Goal: Task Accomplishment & Management: Use online tool/utility

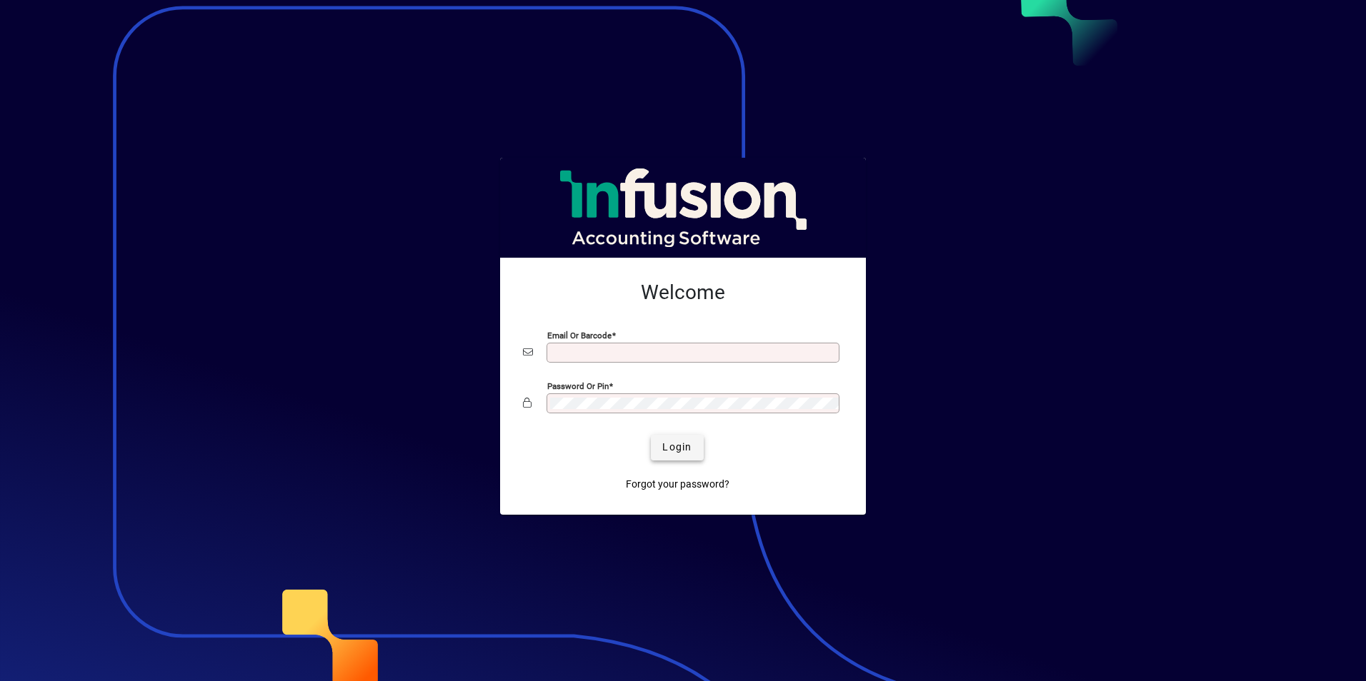
type input "**********"
click at [678, 452] on span "Login" at bounding box center [676, 447] width 29 height 15
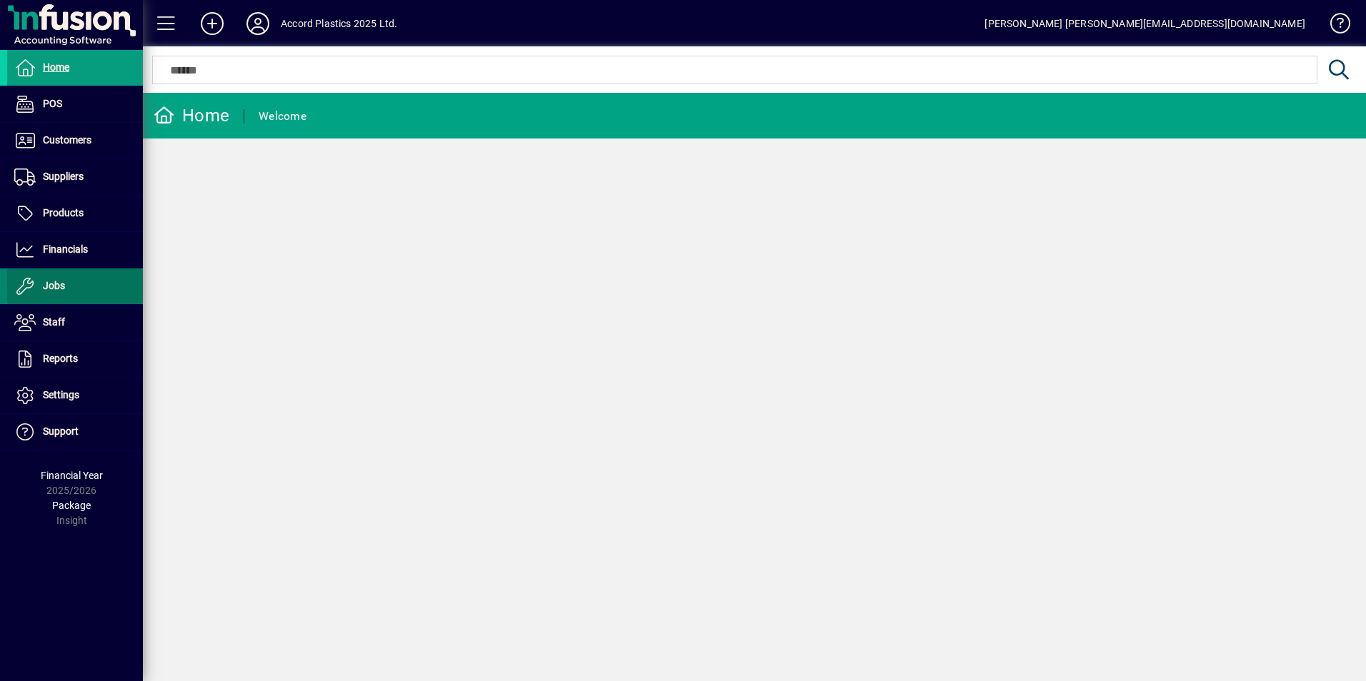
click at [53, 285] on span "Jobs" at bounding box center [54, 285] width 22 height 11
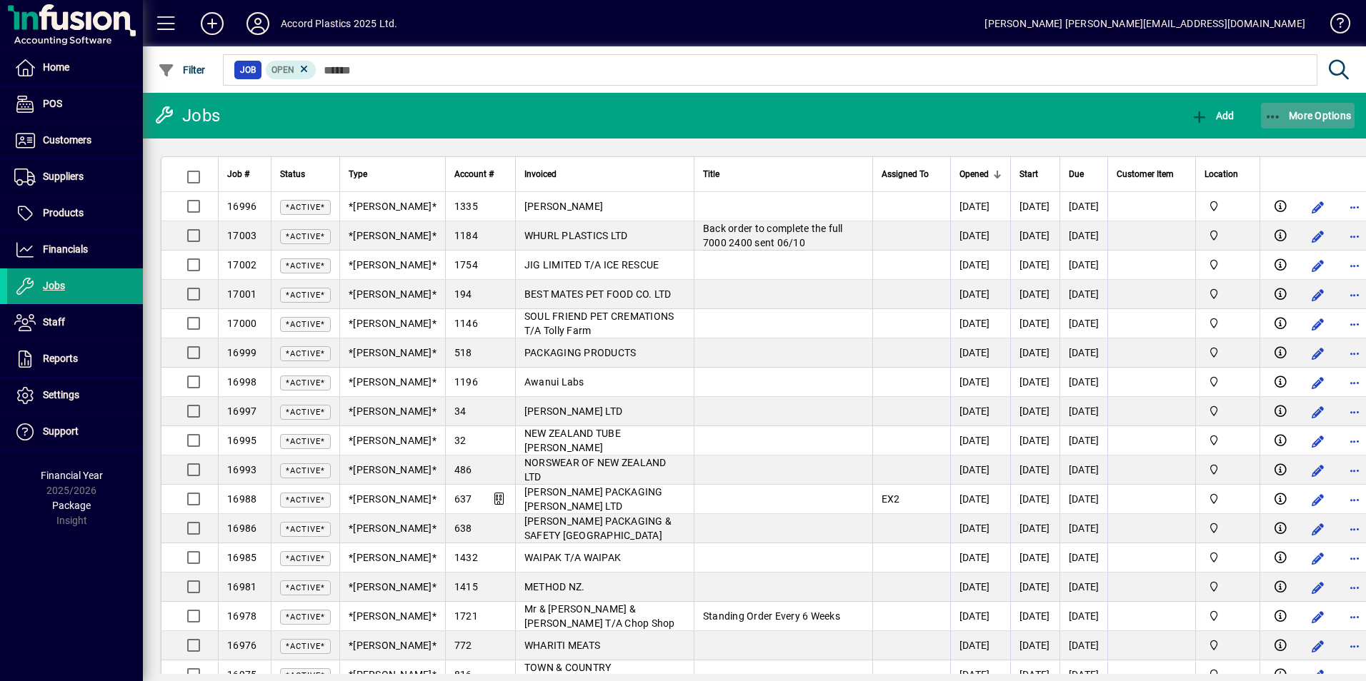
click at [1276, 114] on icon "button" at bounding box center [1273, 117] width 18 height 14
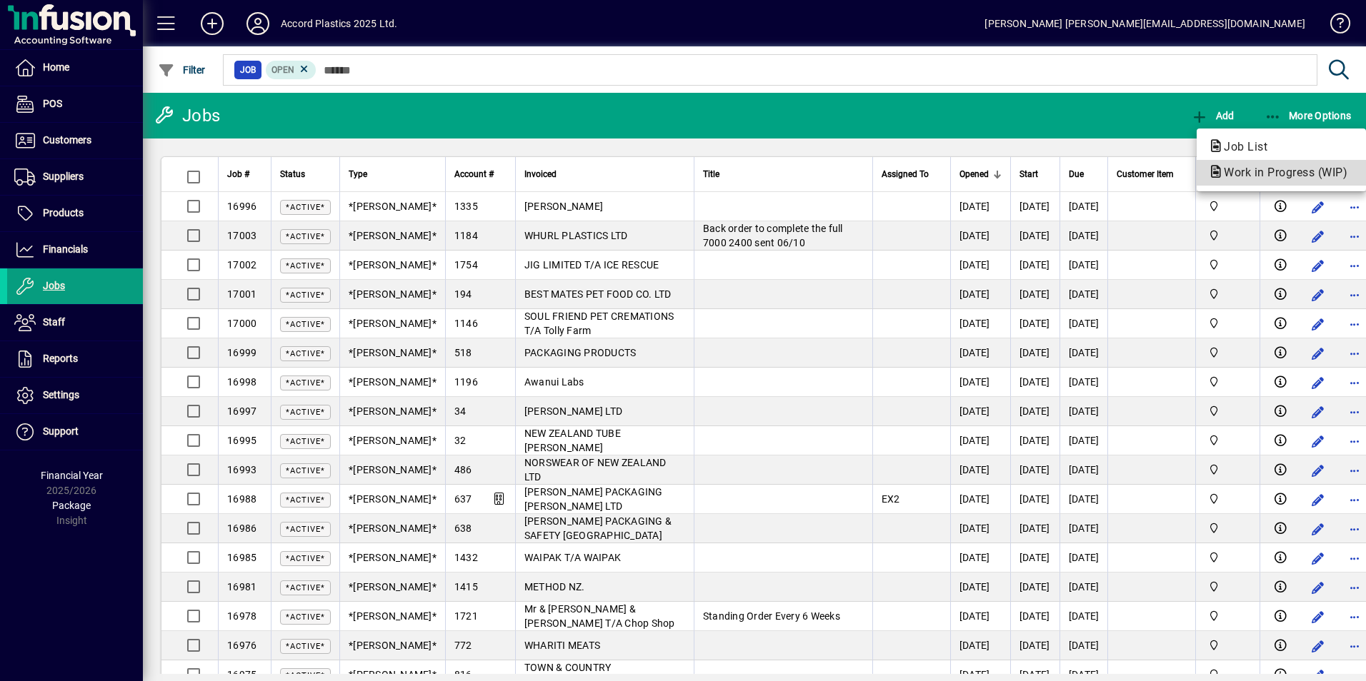
click at [1271, 168] on span "Work in Progress (WIP)" at bounding box center [1281, 173] width 146 height 14
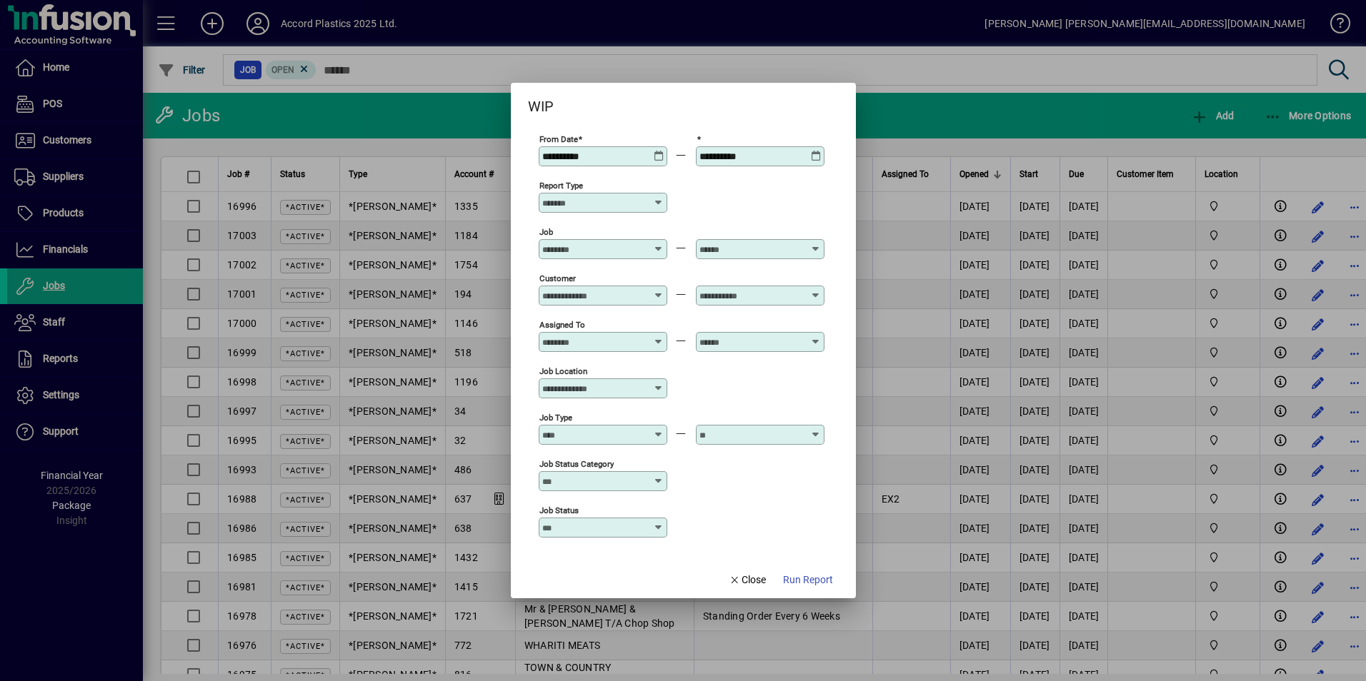
click at [661, 151] on icon at bounding box center [658, 151] width 11 height 0
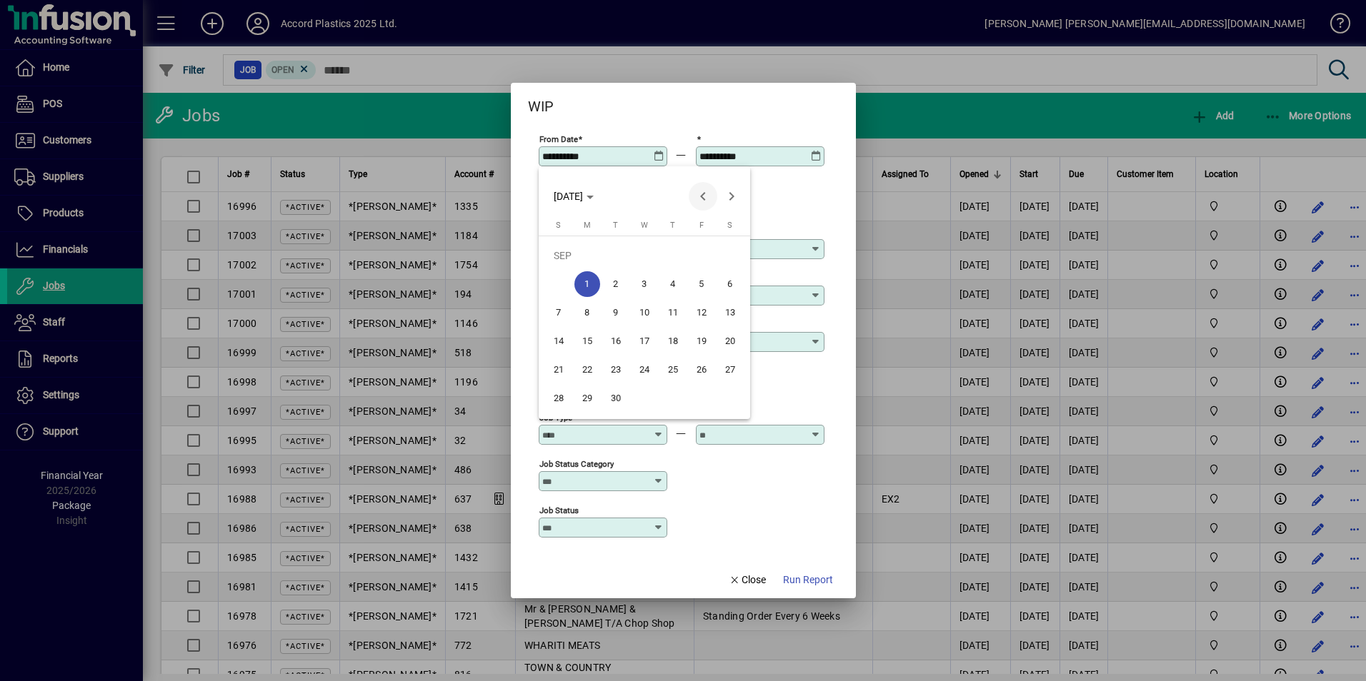
click at [708, 197] on span "Previous month" at bounding box center [702, 196] width 29 height 29
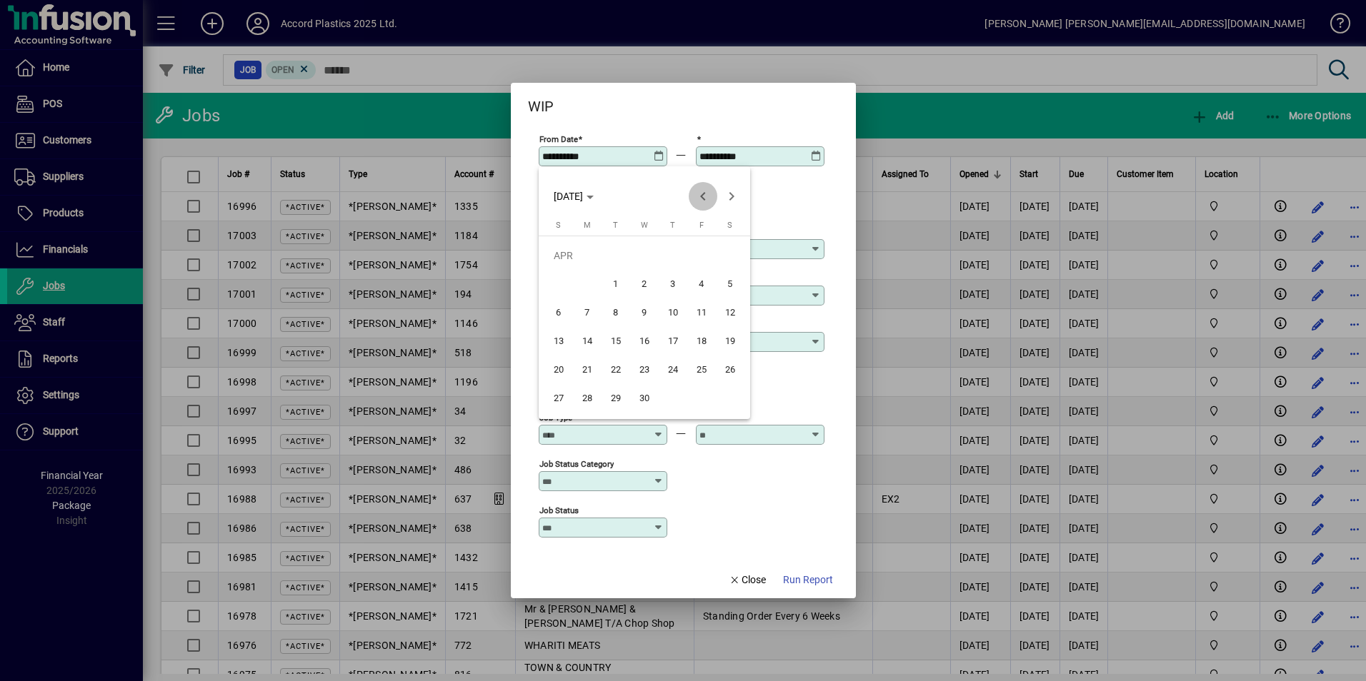
click at [708, 197] on span "Previous month" at bounding box center [702, 196] width 29 height 29
click at [565, 282] on span "1" at bounding box center [559, 284] width 26 height 26
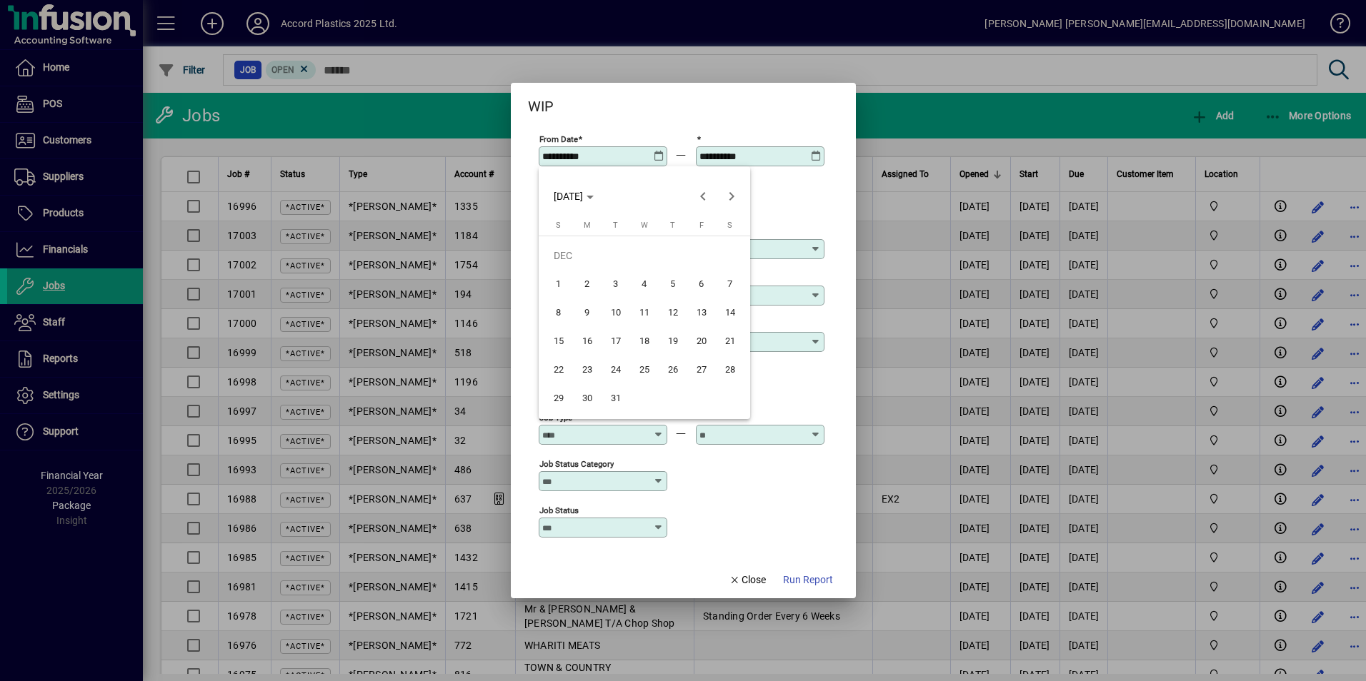
type input "**********"
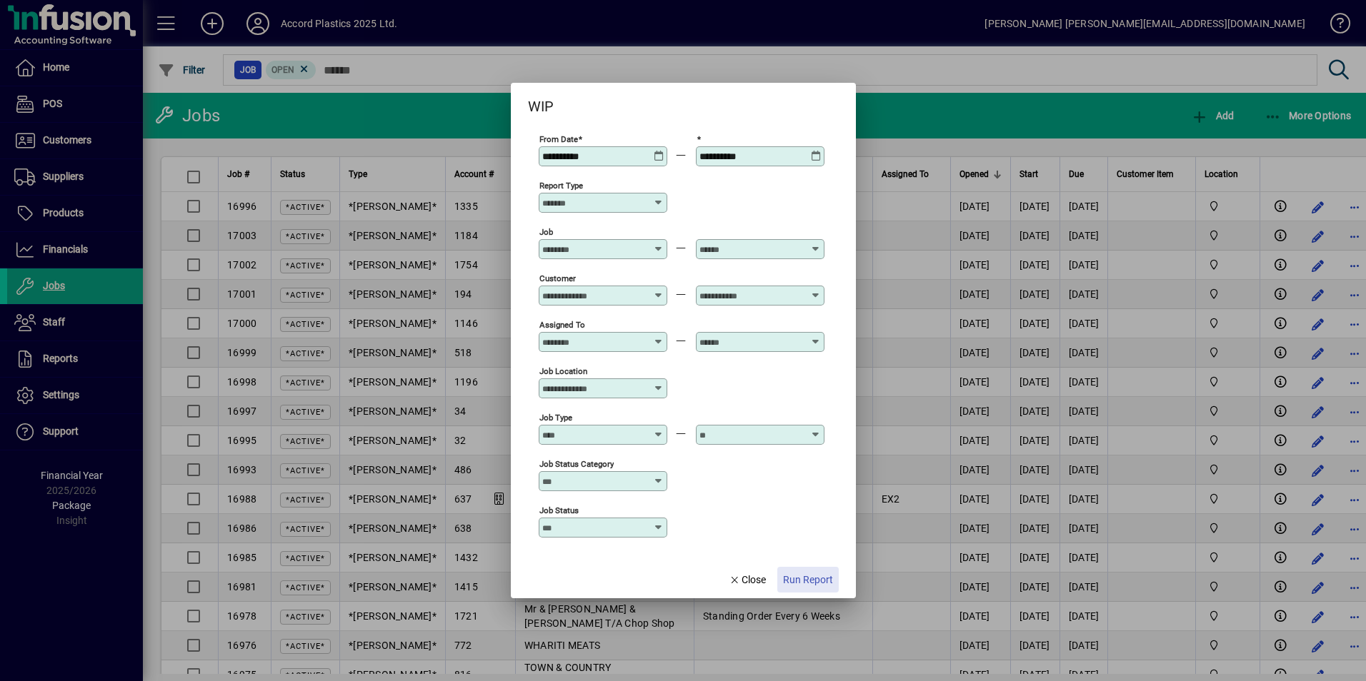
click at [809, 579] on span "Run Report" at bounding box center [808, 580] width 50 height 15
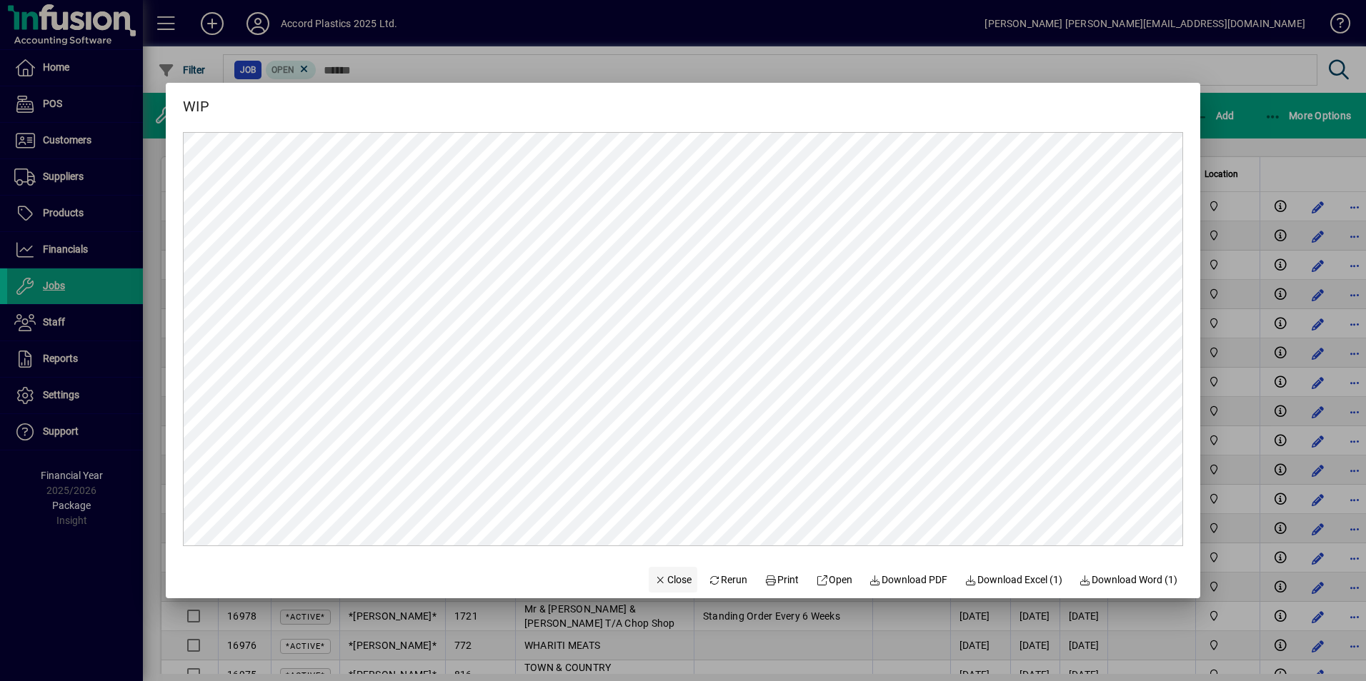
click at [657, 576] on span "Close" at bounding box center [672, 580] width 37 height 15
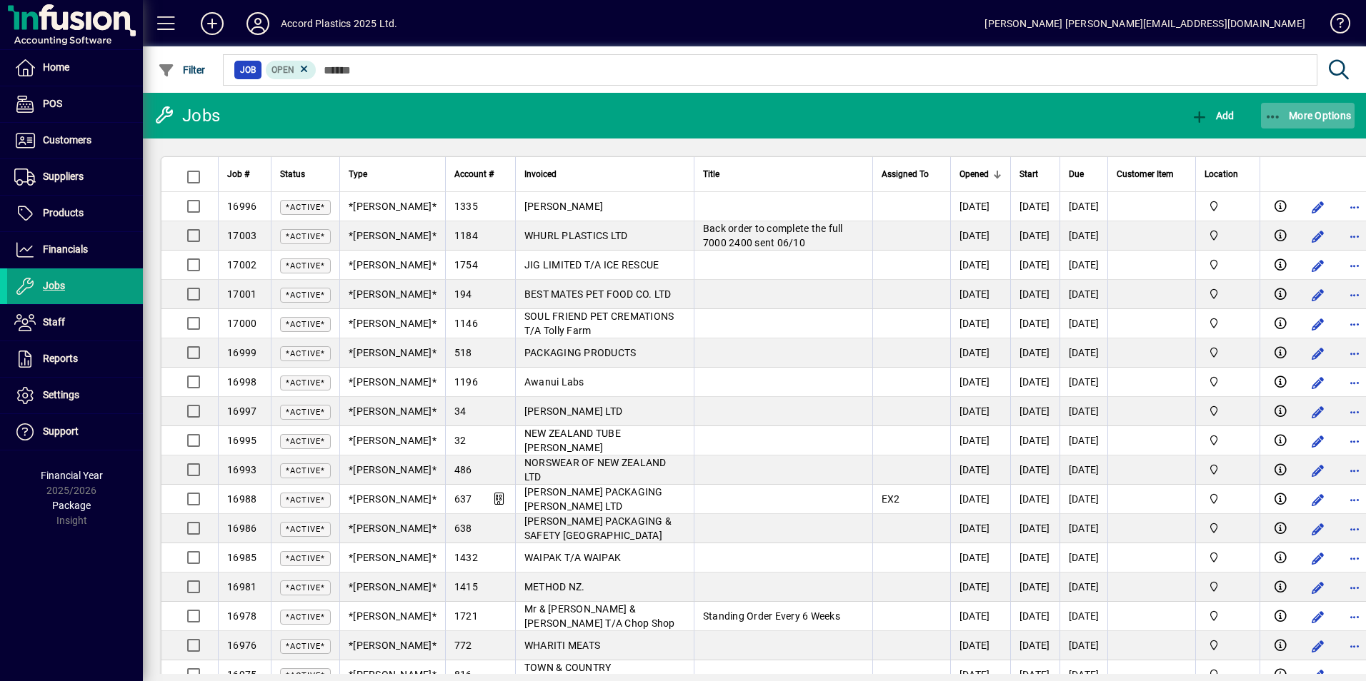
click at [1290, 116] on span "More Options" at bounding box center [1307, 115] width 87 height 11
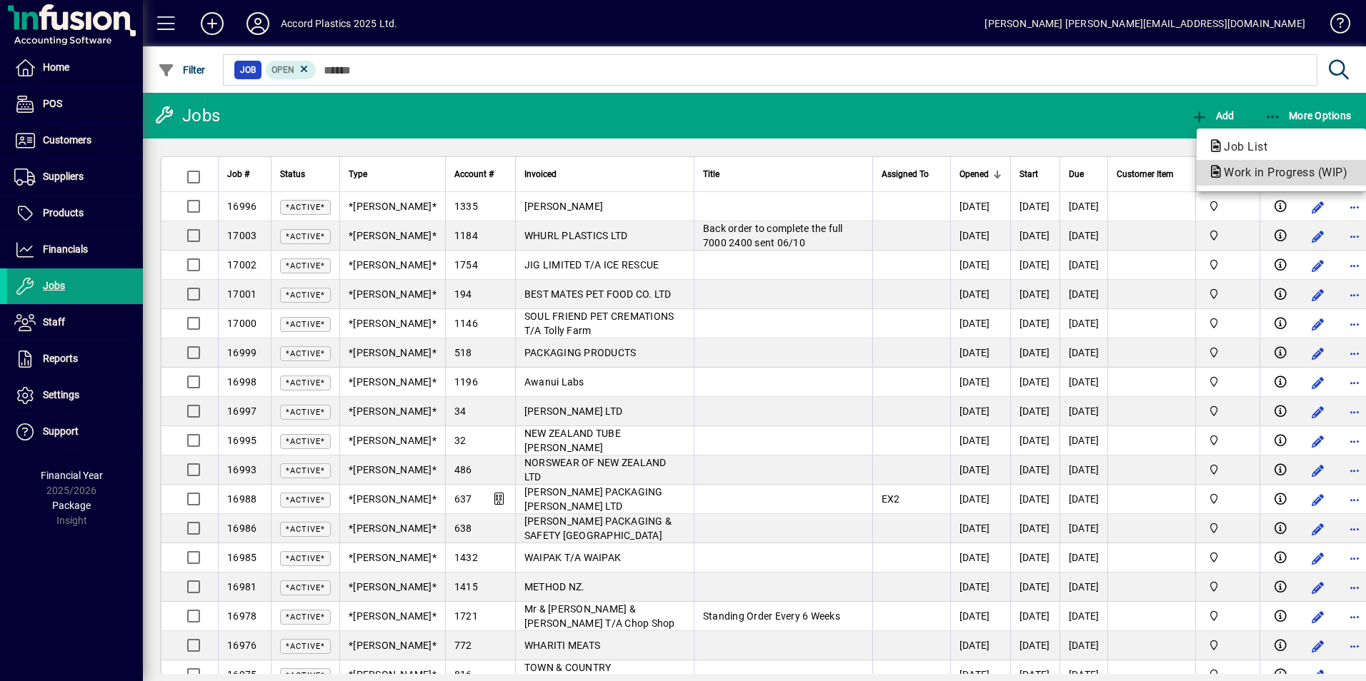
click at [1256, 169] on span "Work in Progress (WIP)" at bounding box center [1281, 173] width 146 height 14
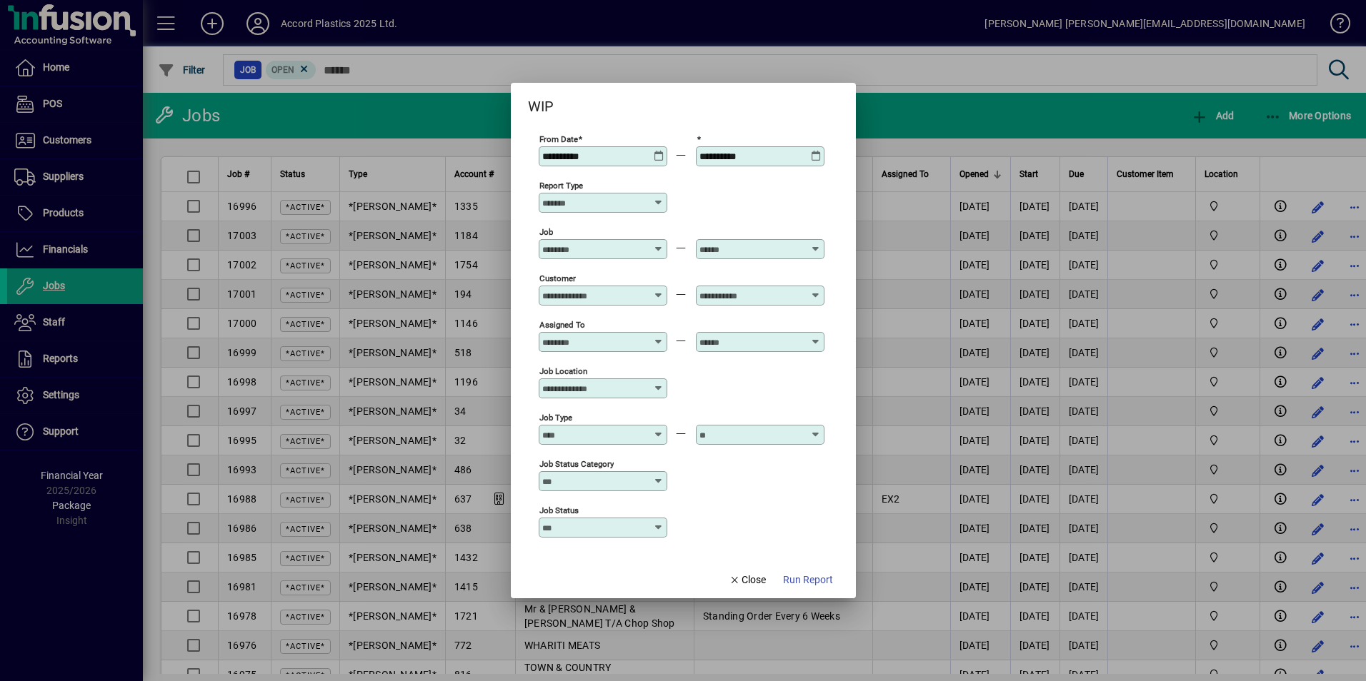
click at [811, 151] on icon at bounding box center [816, 151] width 11 height 0
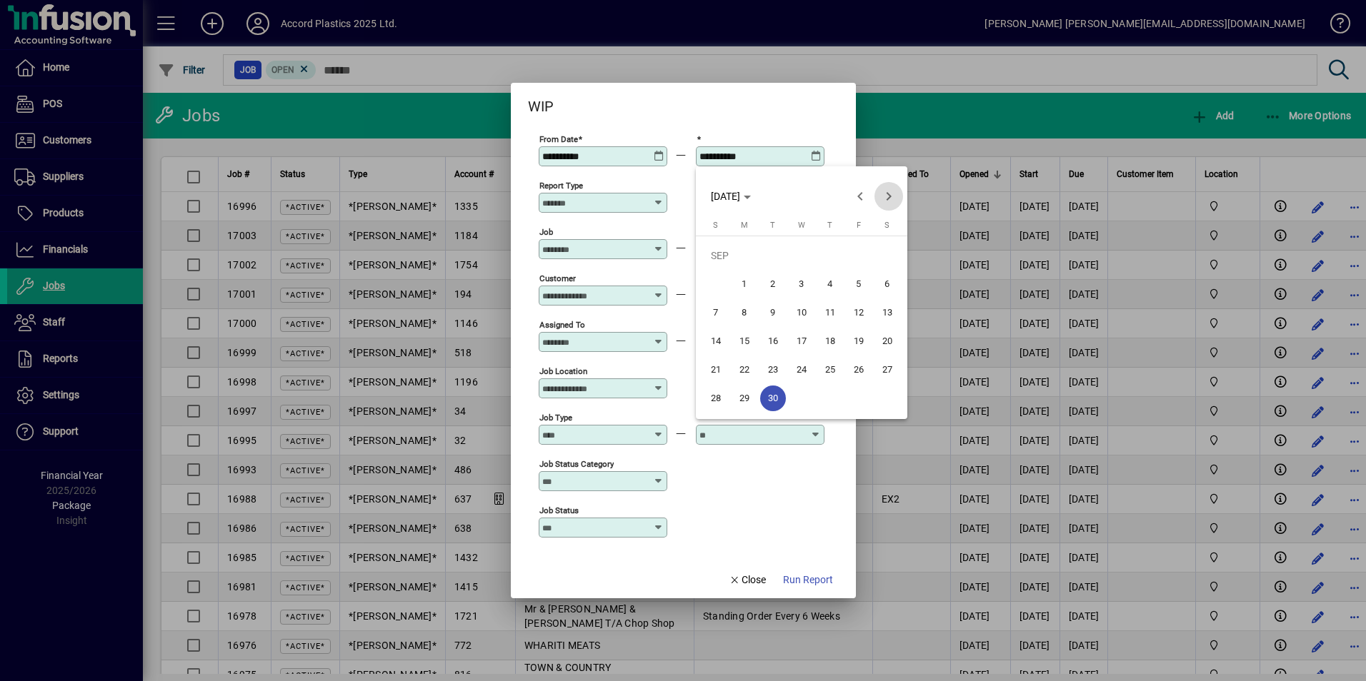
click at [893, 196] on span "Next month" at bounding box center [888, 196] width 29 height 29
click at [861, 372] on span "31" at bounding box center [859, 370] width 26 height 26
type input "**********"
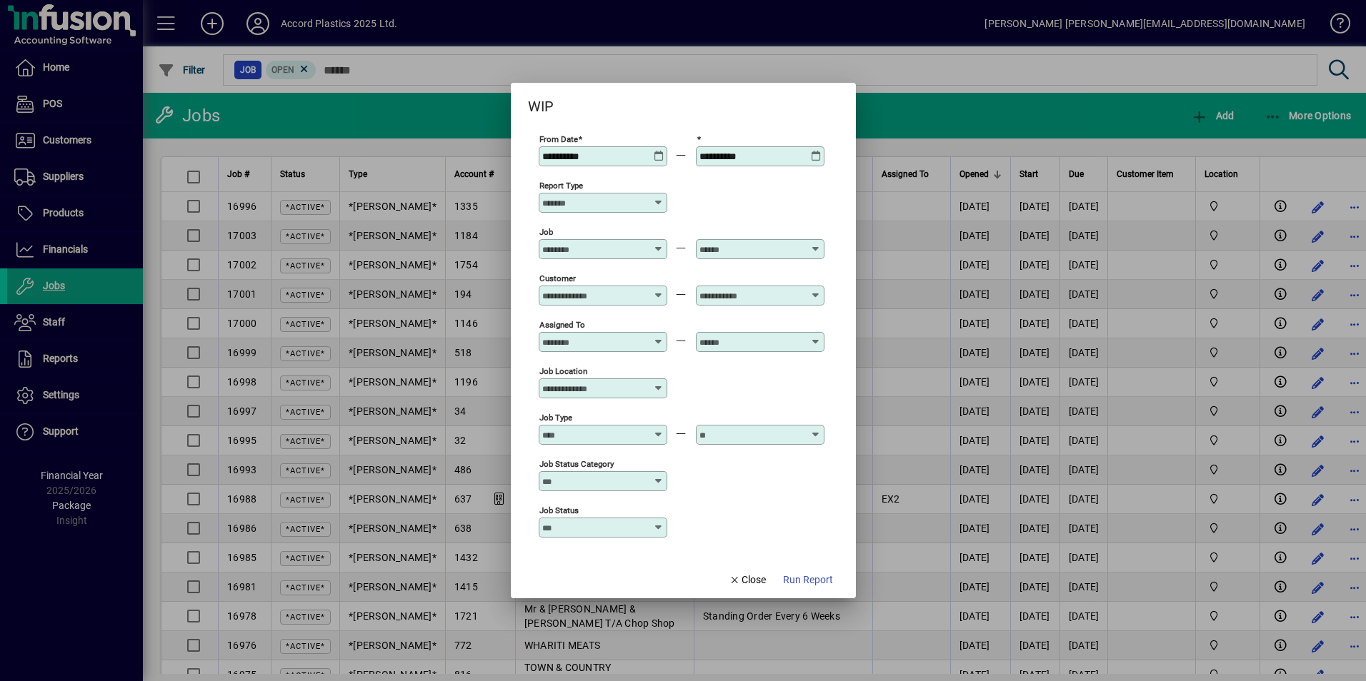
click at [659, 151] on icon at bounding box center [658, 151] width 11 height 0
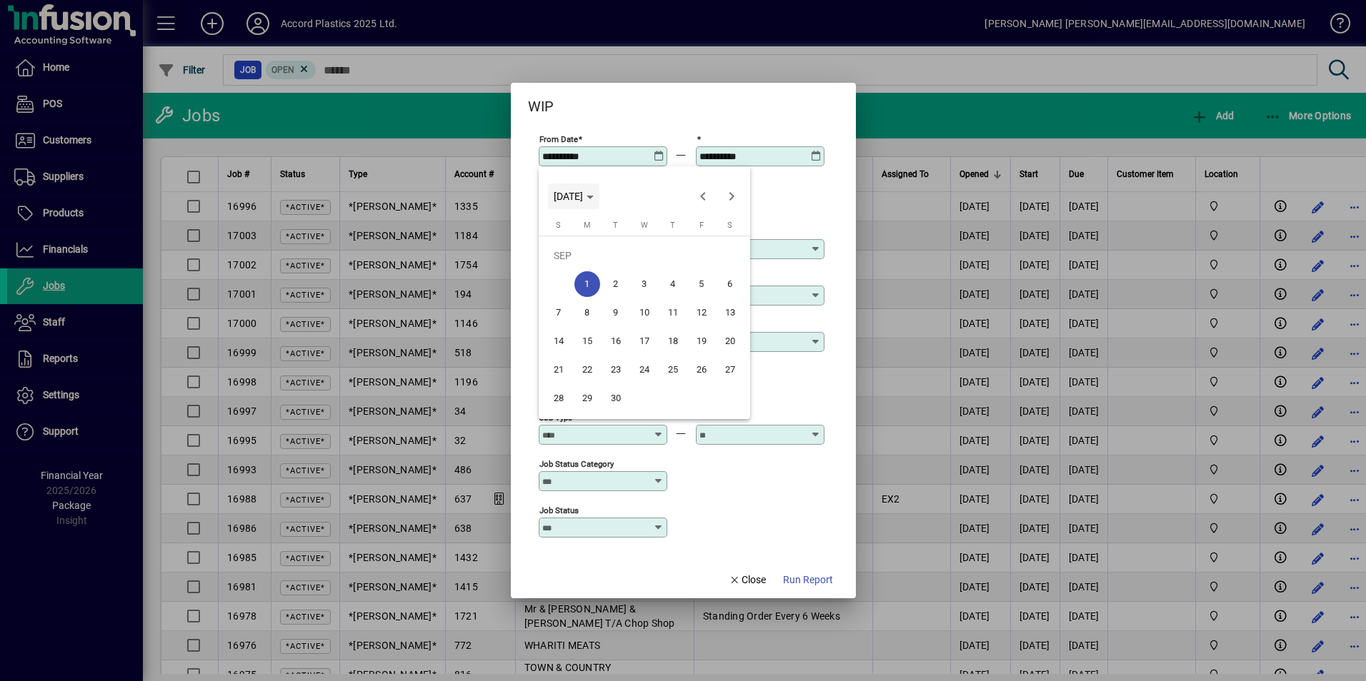
click at [583, 197] on span "[DATE]" at bounding box center [568, 196] width 29 height 11
click at [574, 293] on span "2024" at bounding box center [568, 298] width 45 height 26
click at [812, 578] on div at bounding box center [683, 340] width 1366 height 681
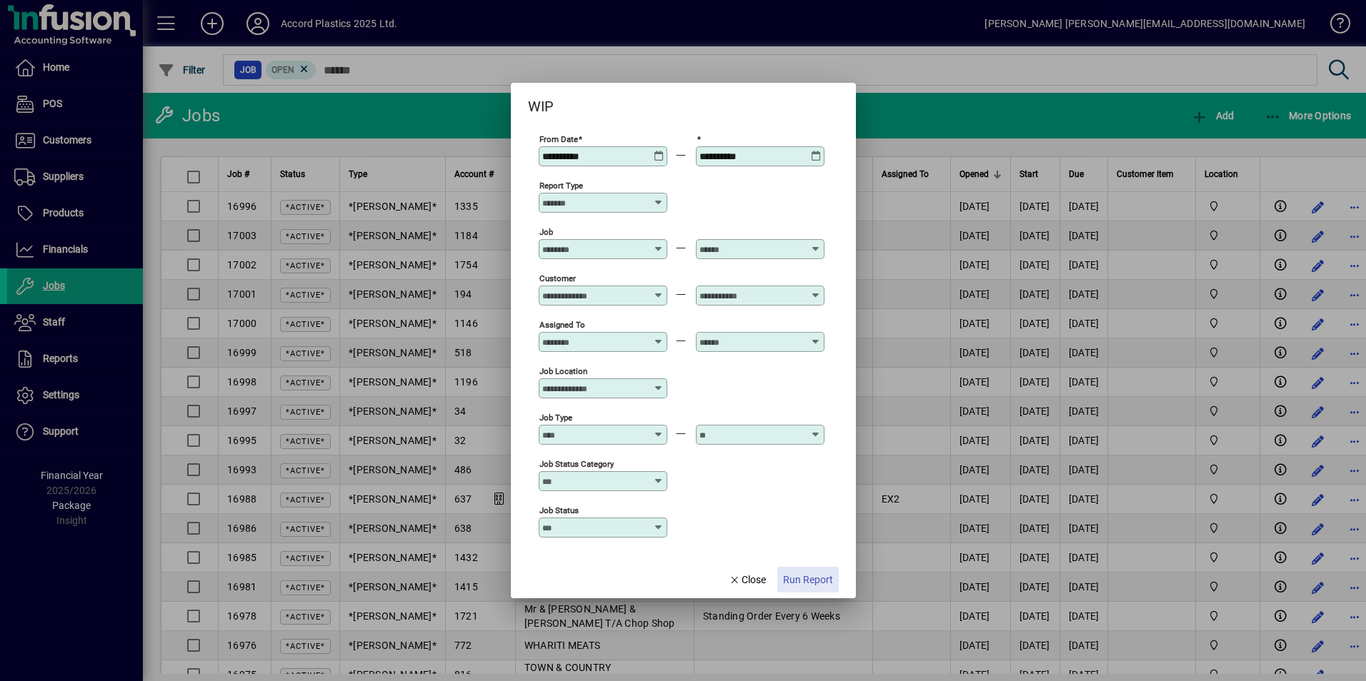
click at [809, 579] on span "Run Report" at bounding box center [808, 580] width 50 height 15
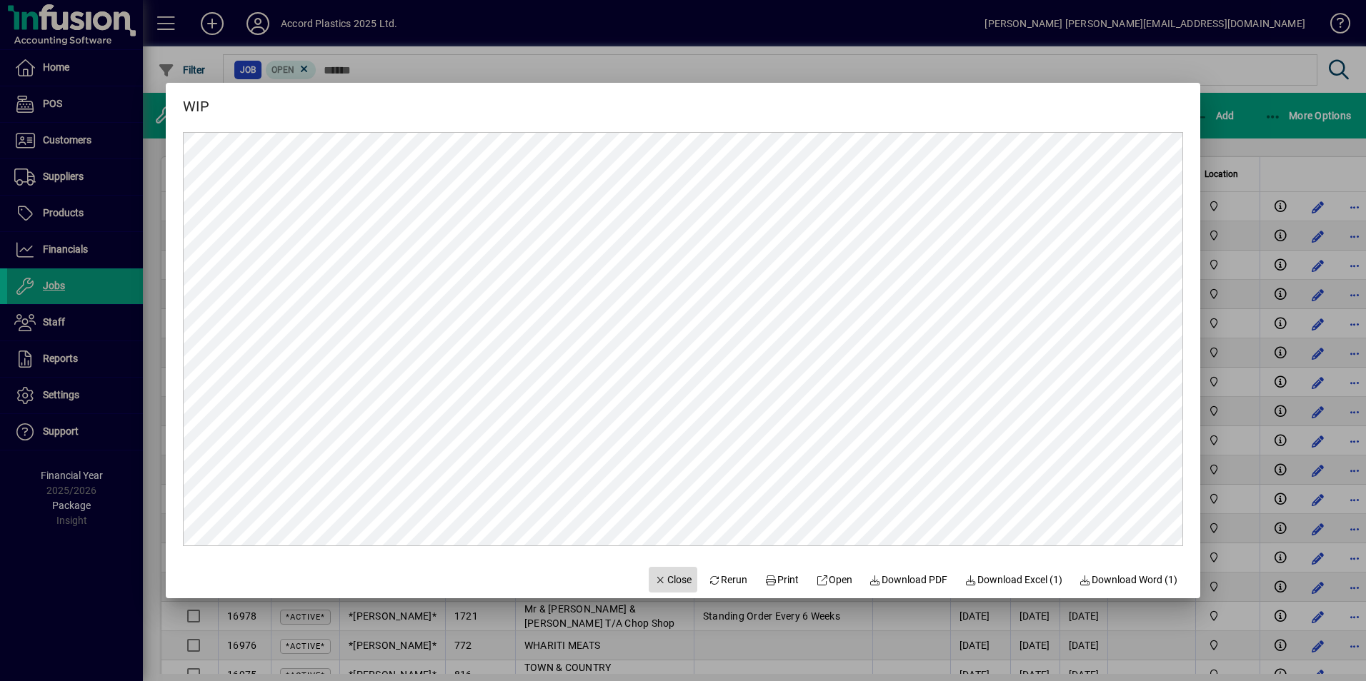
click at [666, 579] on span "Close" at bounding box center [672, 580] width 37 height 15
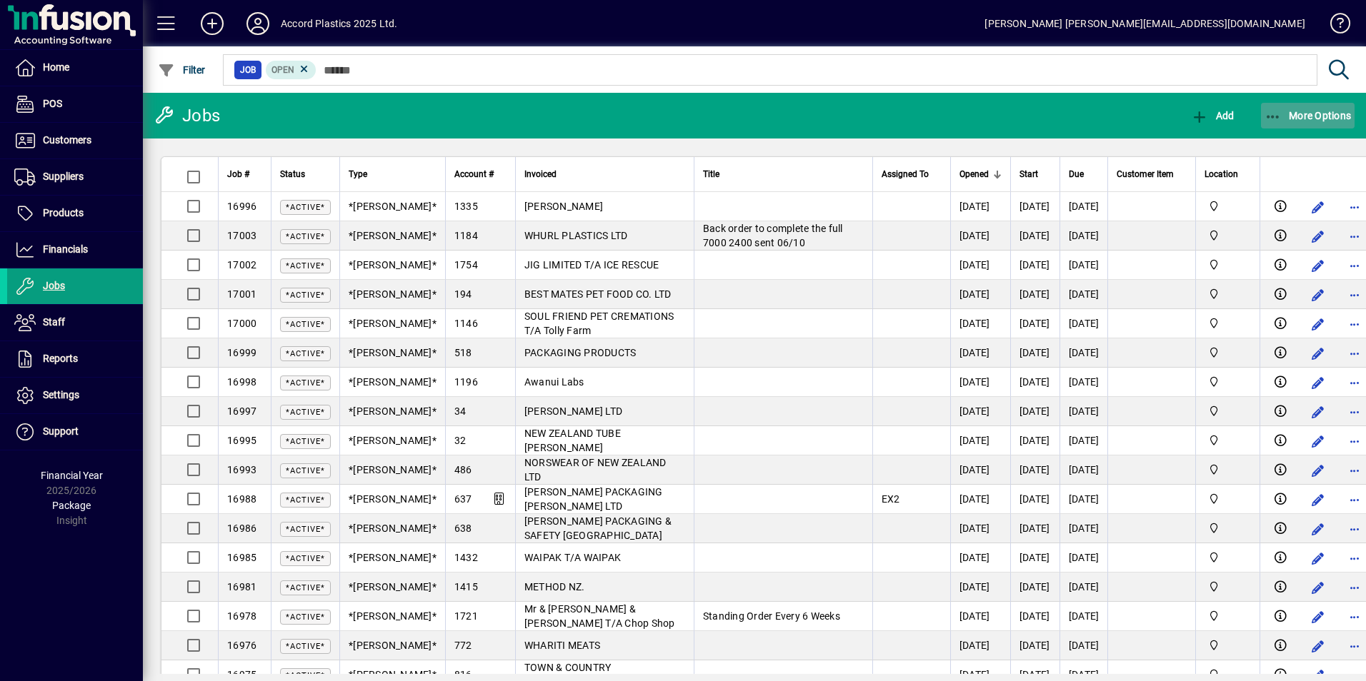
click at [1310, 119] on span "More Options" at bounding box center [1307, 115] width 87 height 11
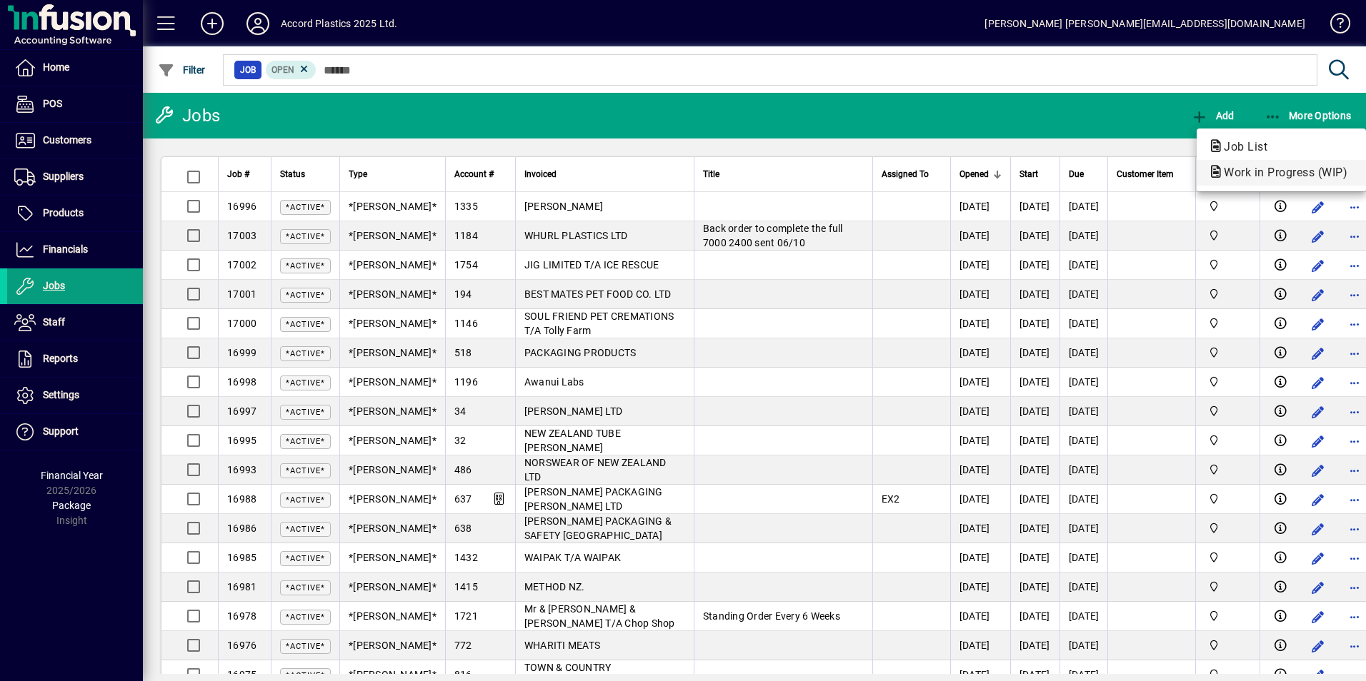
click at [1298, 174] on span "Work in Progress (WIP)" at bounding box center [1281, 173] width 146 height 14
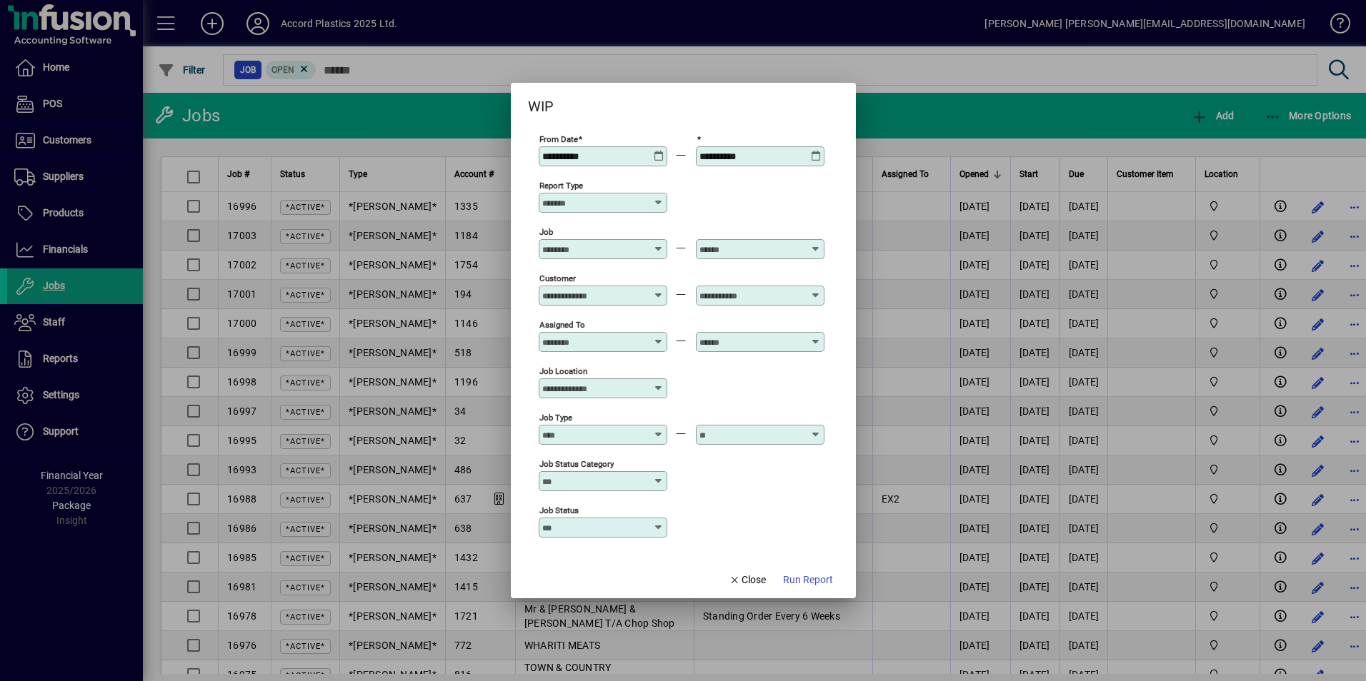
click at [821, 156] on div "**********" at bounding box center [761, 156] width 124 height 11
click at [813, 151] on icon at bounding box center [816, 151] width 11 height 0
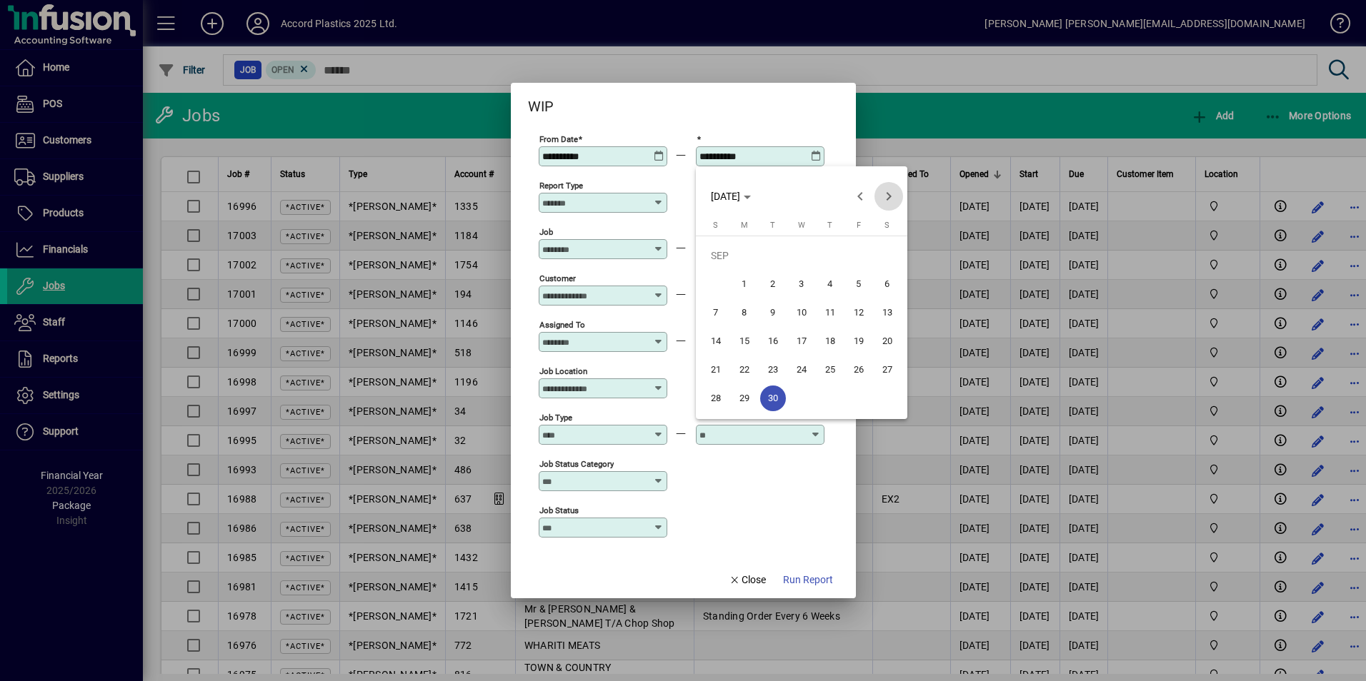
click at [888, 194] on span "Next month" at bounding box center [888, 196] width 29 height 29
click at [801, 286] on span "8" at bounding box center [801, 284] width 26 height 26
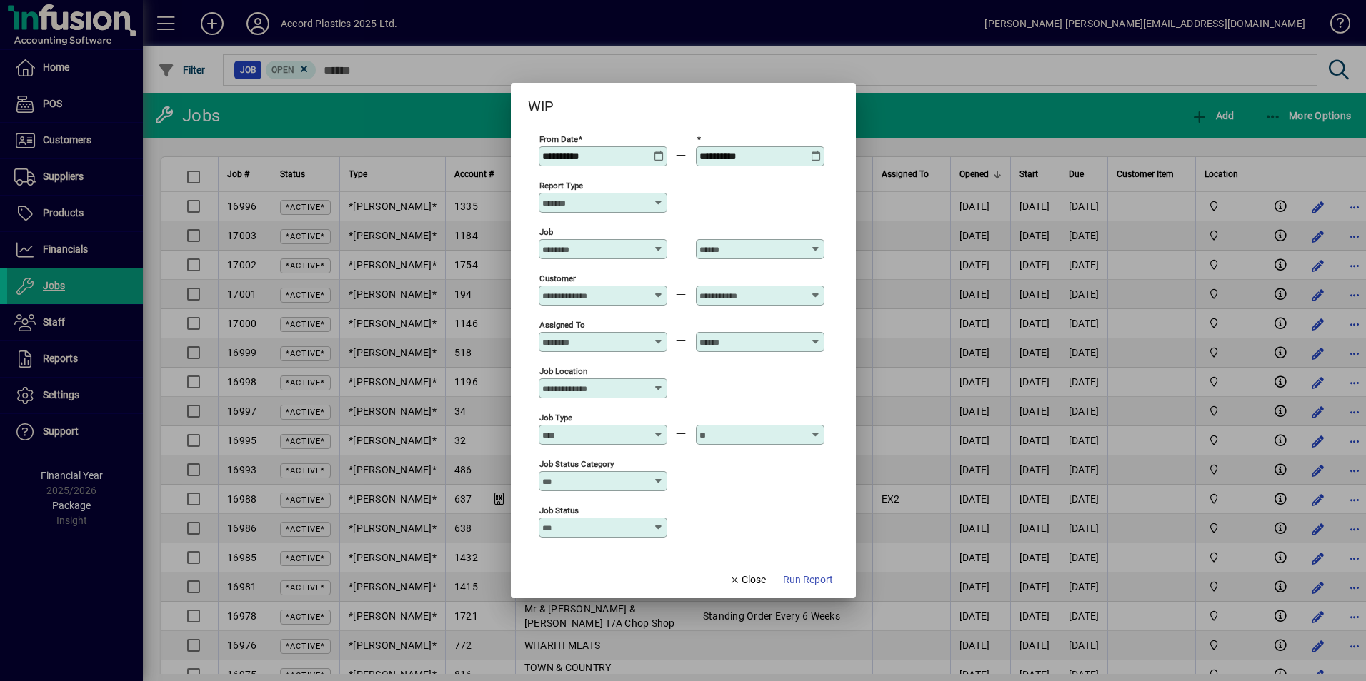
click at [819, 151] on icon at bounding box center [816, 151] width 11 height 0
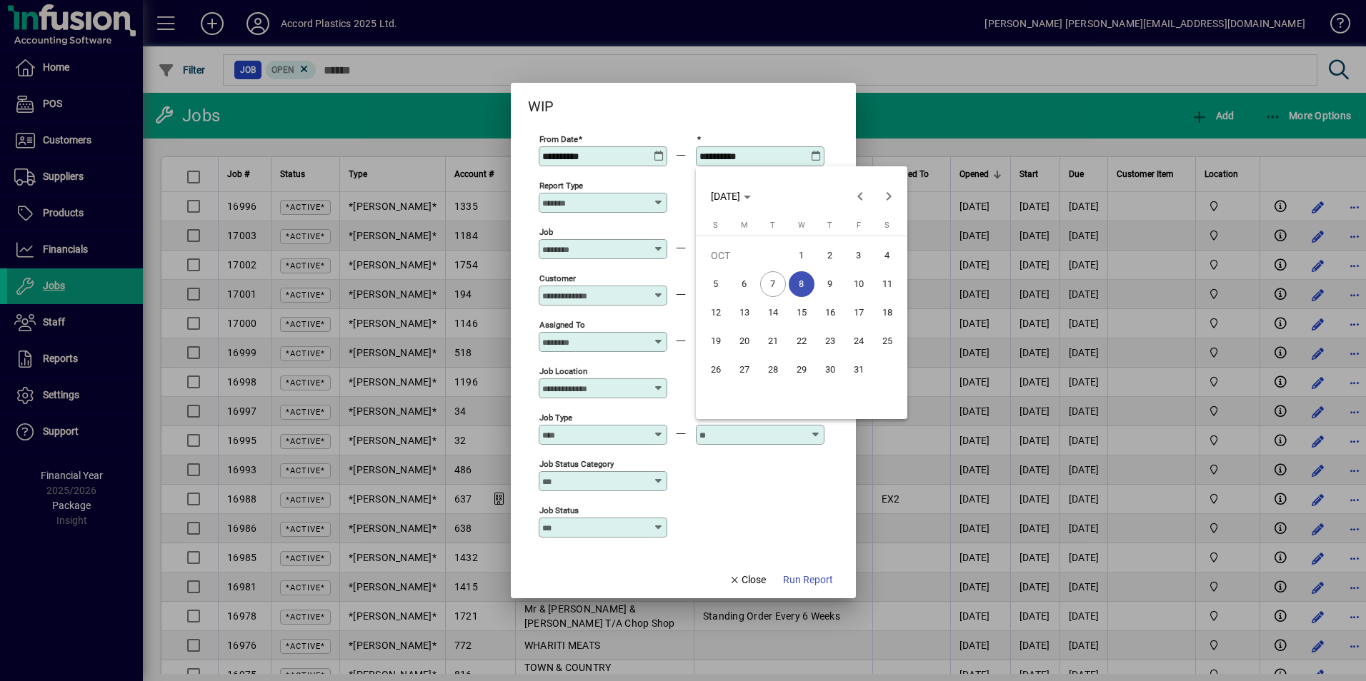
click at [798, 366] on span "29" at bounding box center [801, 370] width 26 height 26
type input "**********"
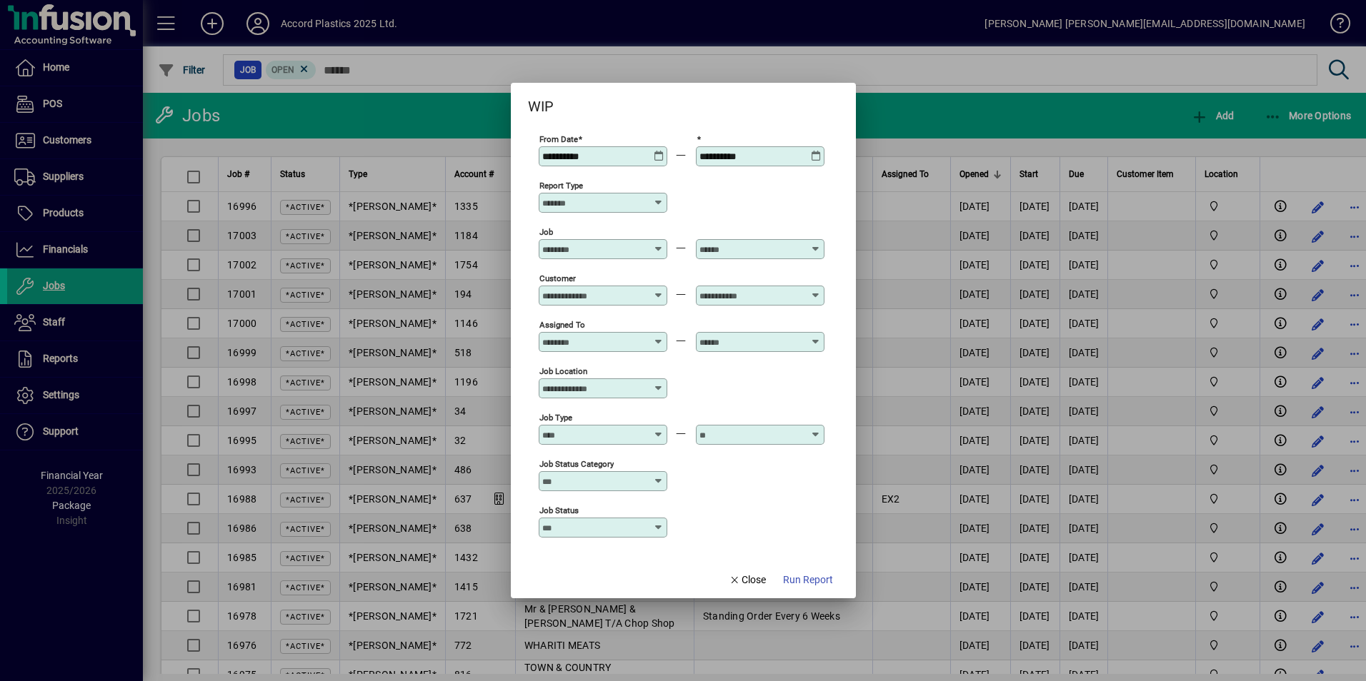
click at [662, 151] on icon at bounding box center [658, 151] width 11 height 0
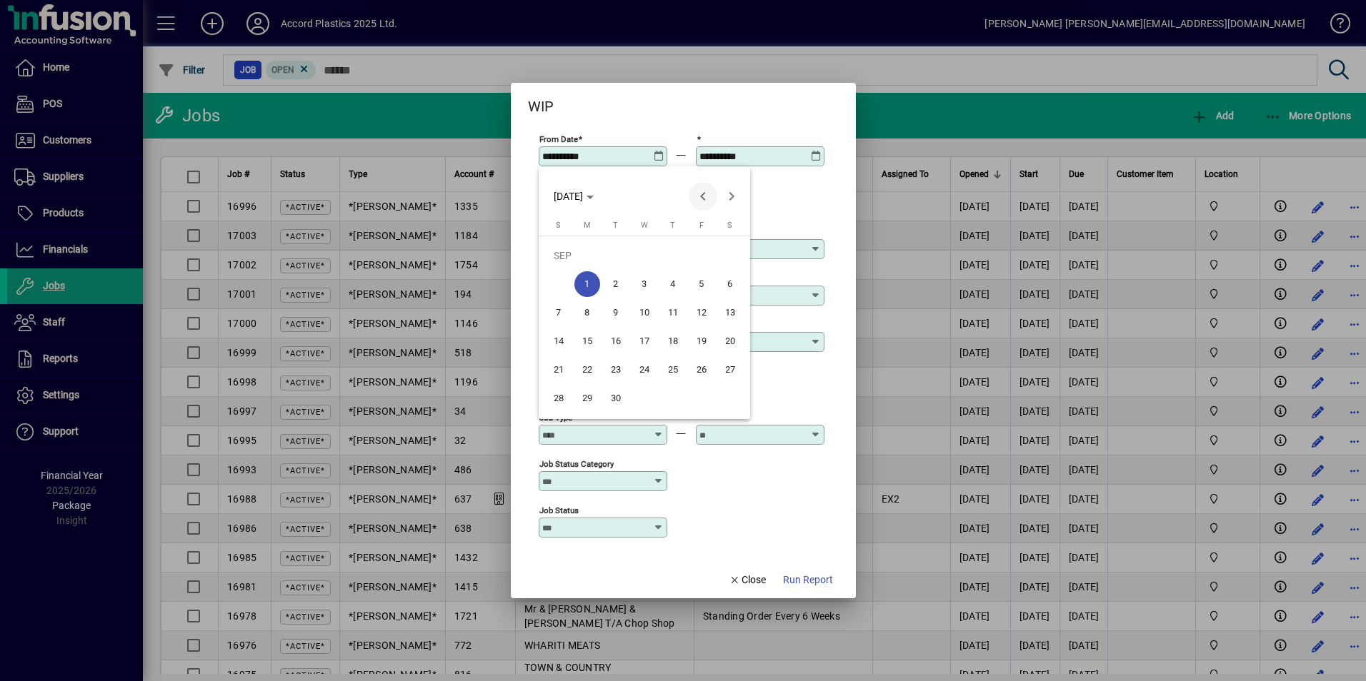
click at [699, 191] on span "Previous month" at bounding box center [702, 196] width 29 height 29
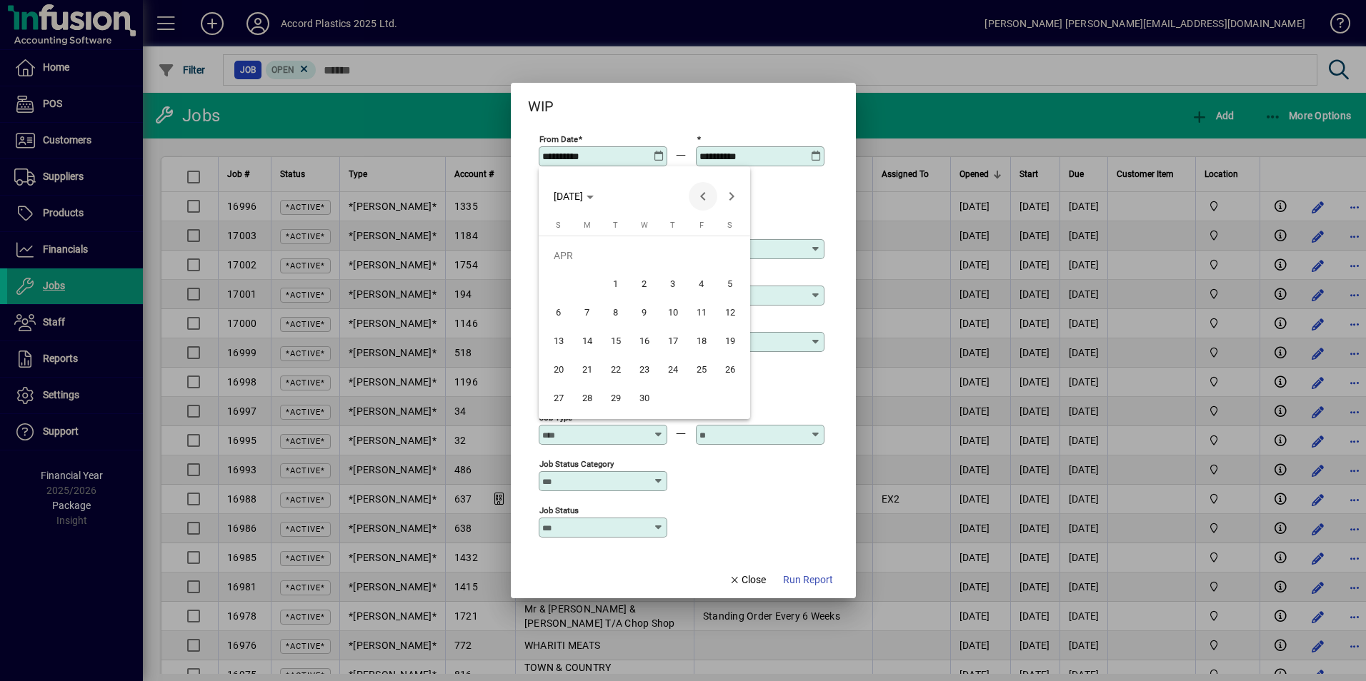
click at [699, 191] on span "Previous month" at bounding box center [702, 196] width 29 height 29
click at [640, 253] on span "1" at bounding box center [644, 256] width 26 height 26
type input "**********"
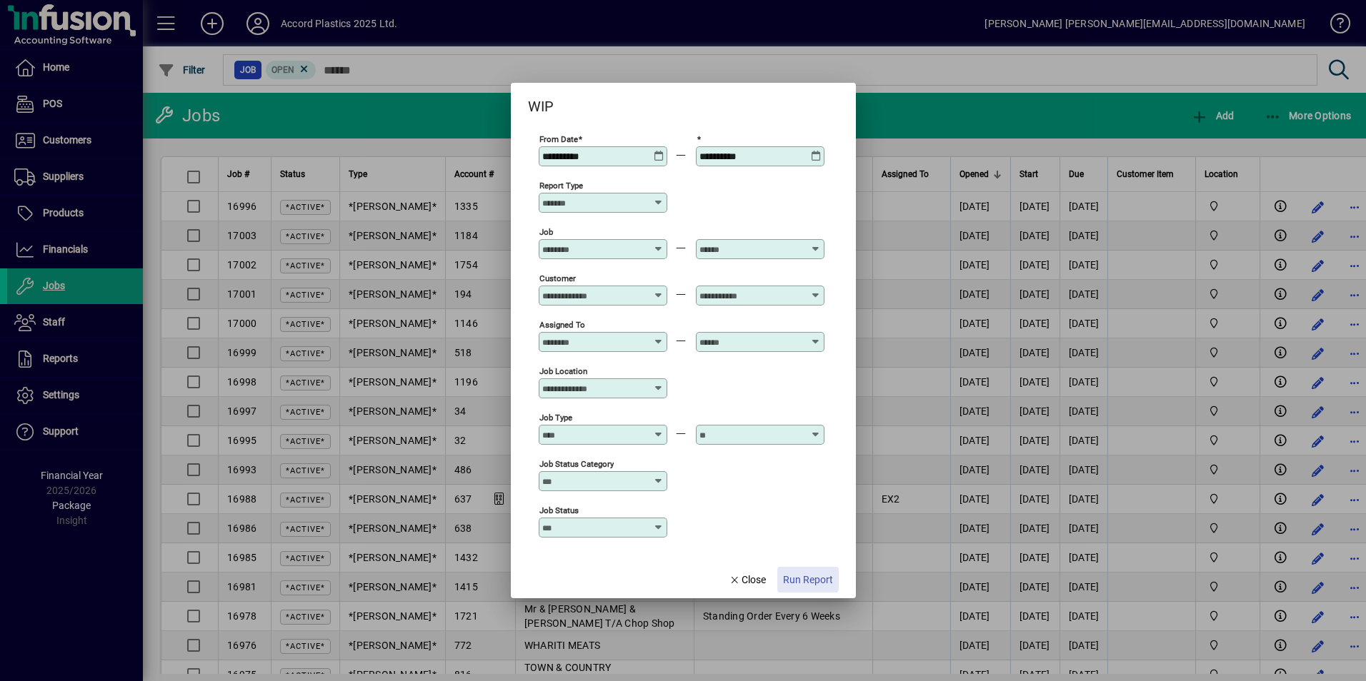
click at [804, 576] on span "Run Report" at bounding box center [808, 580] width 50 height 15
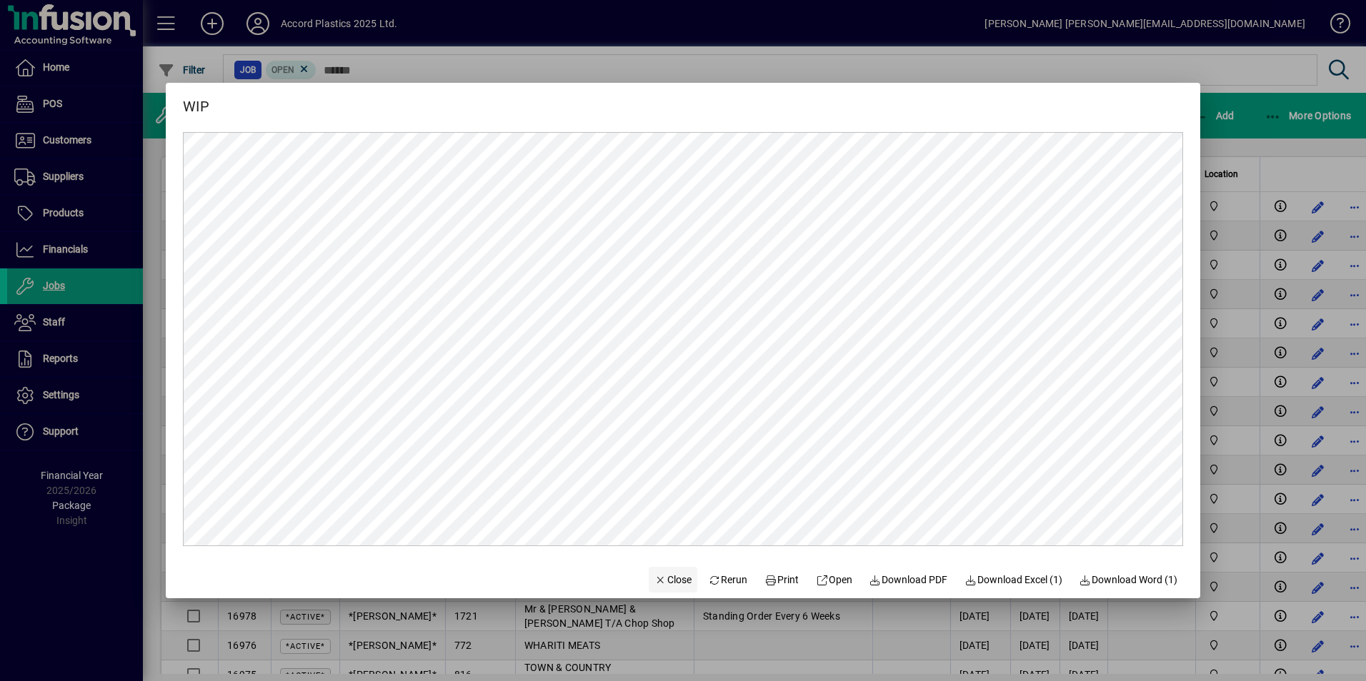
click at [668, 581] on span "Close" at bounding box center [672, 580] width 37 height 15
